Goal: Task Accomplishment & Management: Manage account settings

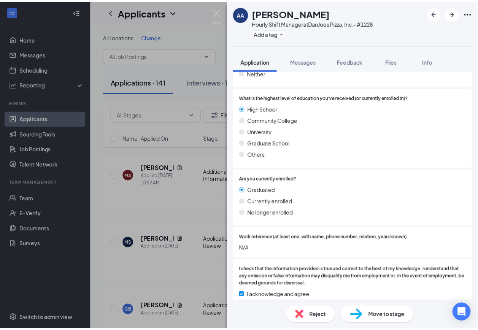
scroll to position [429, 0]
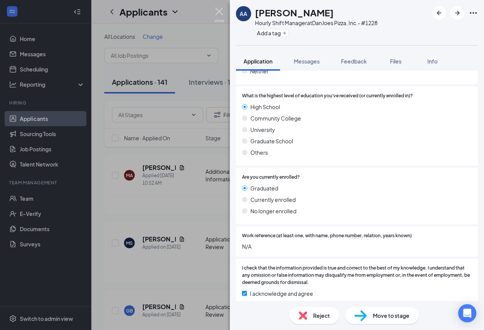
click at [223, 14] on img at bounding box center [220, 15] width 10 height 15
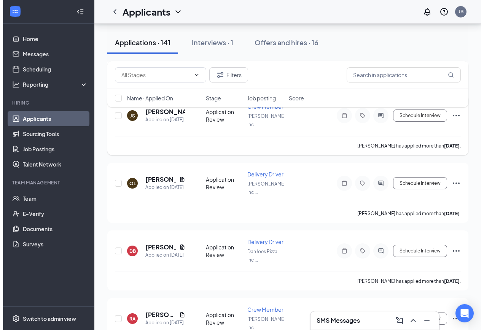
scroll to position [685, 0]
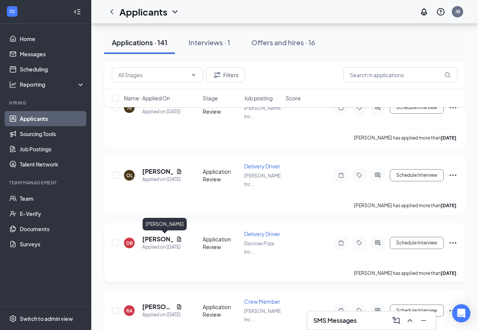
click at [164, 242] on h5 "[PERSON_NAME]" at bounding box center [157, 239] width 31 height 8
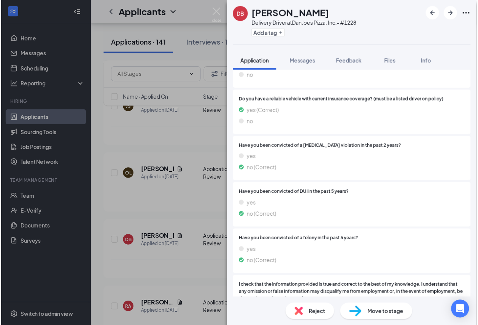
scroll to position [333, 0]
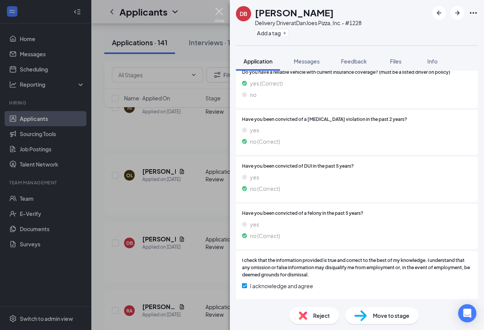
click at [219, 11] on img at bounding box center [220, 15] width 10 height 15
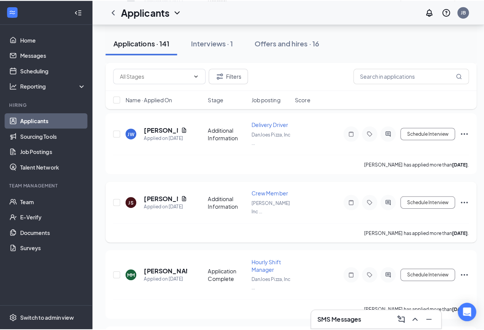
scroll to position [1484, 0]
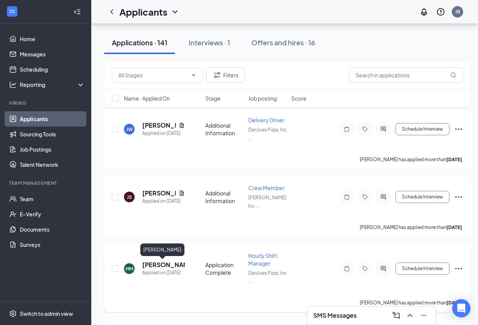
click at [172, 266] on h5 "[PERSON_NAME]" at bounding box center [163, 264] width 43 height 8
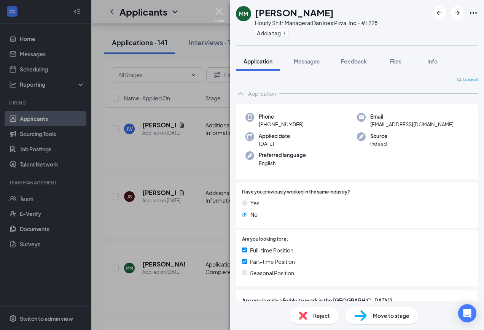
click at [220, 14] on img at bounding box center [220, 15] width 10 height 15
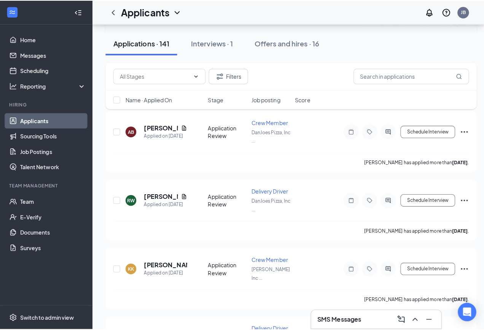
scroll to position [2169, 0]
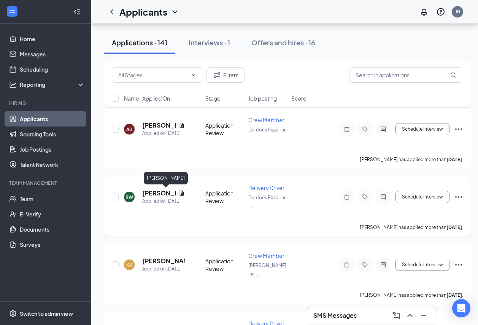
click at [159, 195] on h5 "[PERSON_NAME]" at bounding box center [158, 193] width 33 height 8
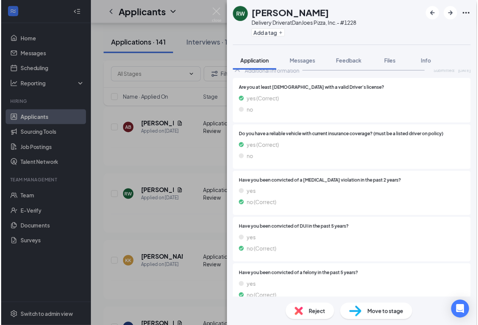
scroll to position [104, 0]
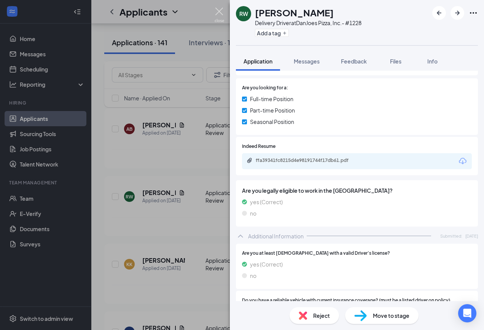
click at [223, 10] on img at bounding box center [220, 15] width 10 height 15
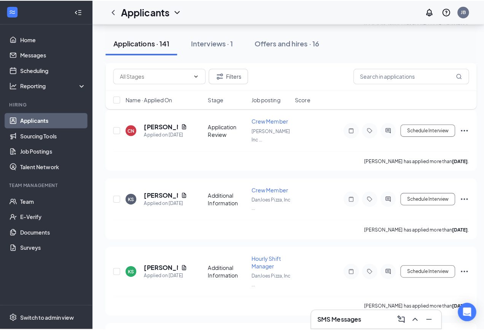
scroll to position [2512, 0]
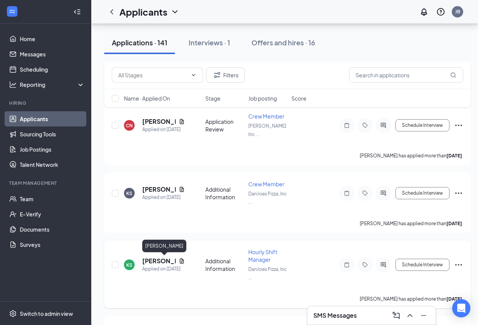
click at [159, 260] on h5 "[PERSON_NAME]" at bounding box center [158, 260] width 33 height 8
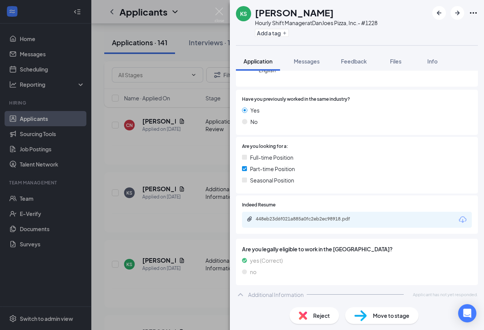
scroll to position [115, 0]
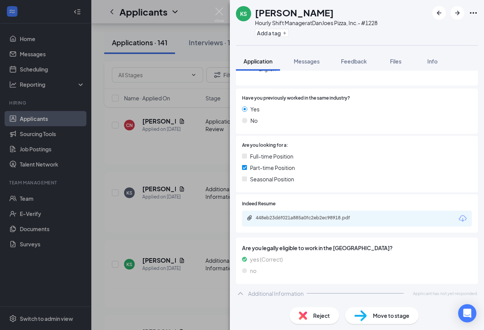
click at [412, 220] on div "448eb23d6f021a885a0fc2eb2ec98918.pdf" at bounding box center [357, 219] width 230 height 16
click at [459, 217] on icon "Download" at bounding box center [463, 218] width 8 height 6
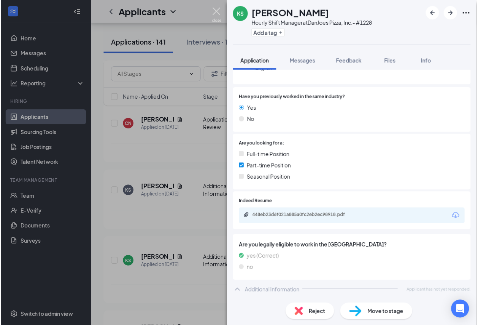
scroll to position [112, 0]
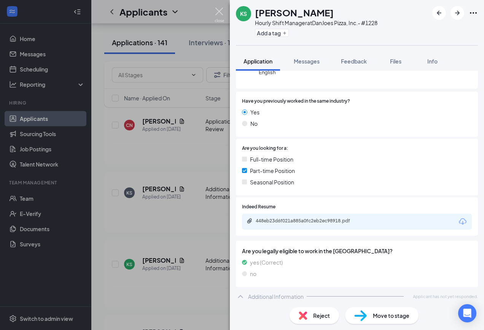
click at [220, 12] on img at bounding box center [220, 15] width 10 height 15
